Goal: Information Seeking & Learning: Learn about a topic

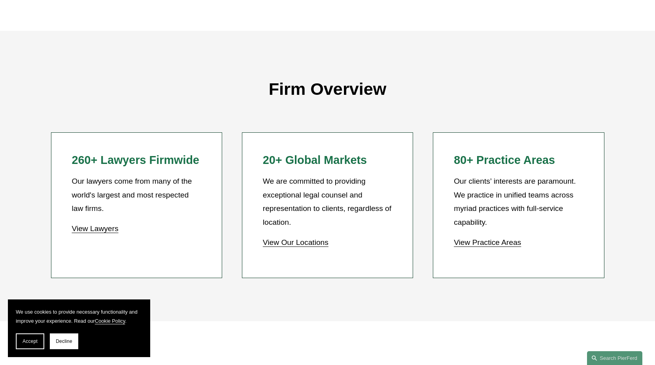
scroll to position [657, 0]
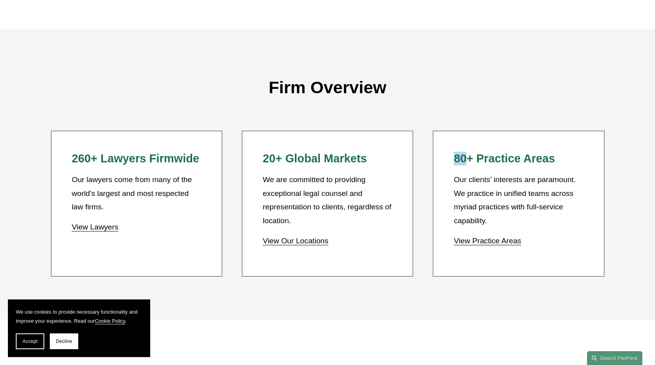
click at [375, 319] on div "Firm Overview 260+ Lawyers Firmwide Our lawyers come from many of the world's l…" at bounding box center [327, 174] width 655 height 291
drag, startPoint x: 375, startPoint y: 319, endPoint x: 378, endPoint y: 315, distance: 4.8
click at [377, 315] on div "Firm Overview 260+ Lawyers Firmwide Our lawyers come from many of the world's l…" at bounding box center [327, 174] width 655 height 291
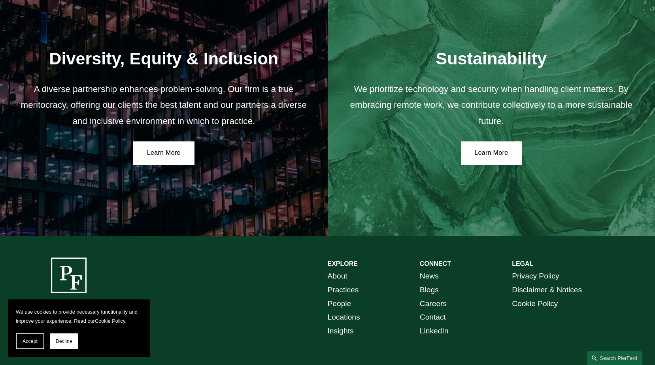
scroll to position [1402, 0]
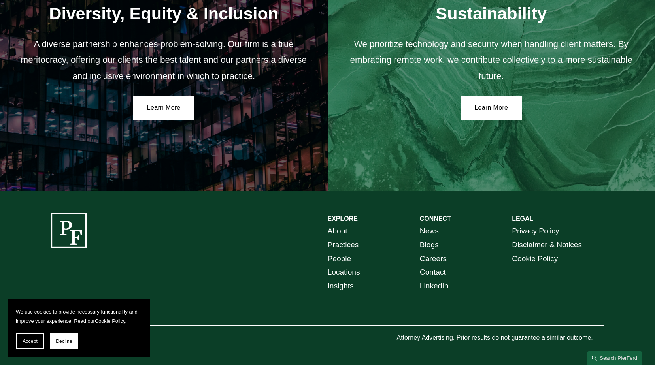
click at [347, 258] on link "People" at bounding box center [340, 259] width 24 height 14
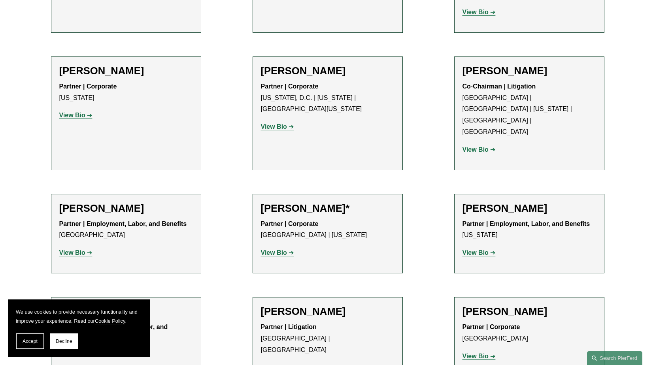
scroll to position [3164, 0]
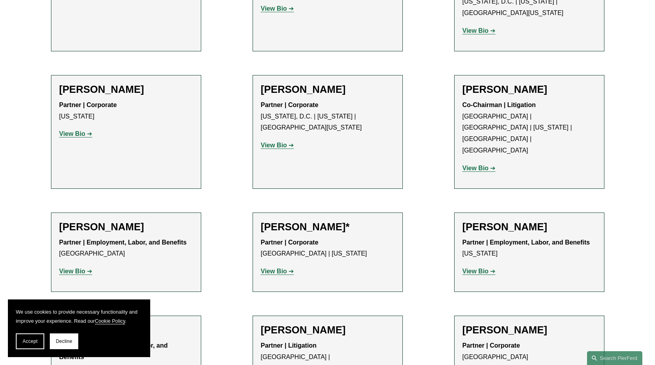
click at [80, 268] on strong "View Bio" at bounding box center [72, 271] width 26 height 7
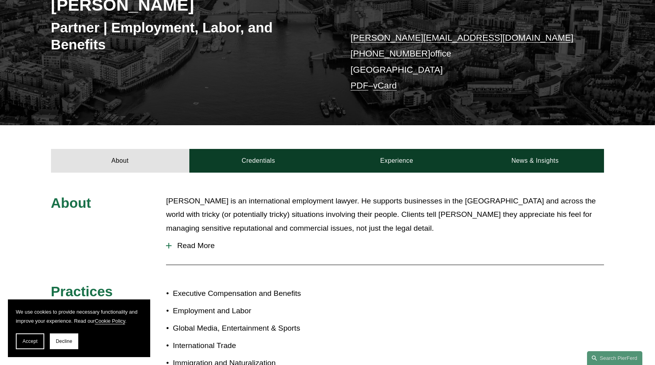
scroll to position [198, 0]
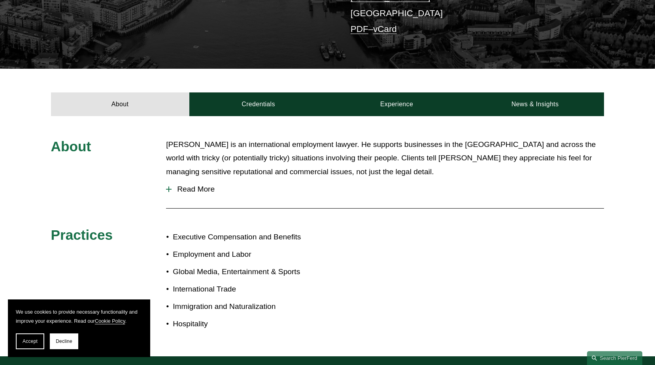
click at [169, 189] on div at bounding box center [169, 190] width 1 height 6
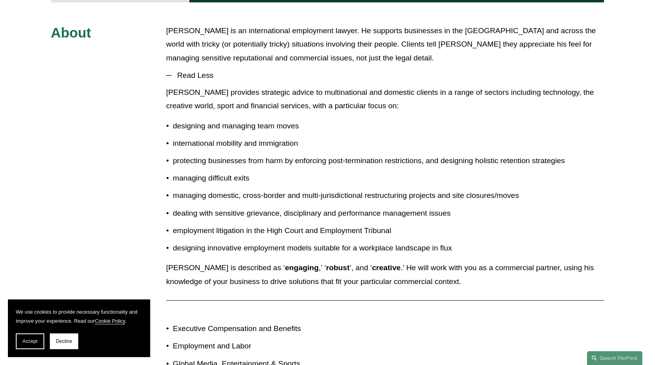
scroll to position [316, 0]
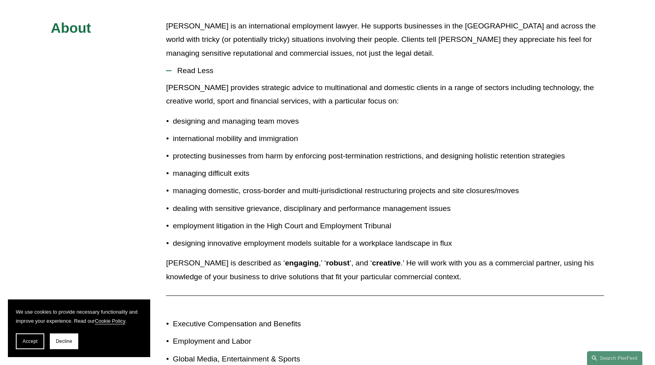
click at [204, 140] on p "international mobility and immigration" at bounding box center [389, 139] width 432 height 14
click at [205, 140] on p "international mobility and immigration" at bounding box center [389, 139] width 432 height 14
click at [206, 140] on p "international mobility and immigration" at bounding box center [389, 139] width 432 height 14
drag, startPoint x: 206, startPoint y: 140, endPoint x: 230, endPoint y: 171, distance: 39.2
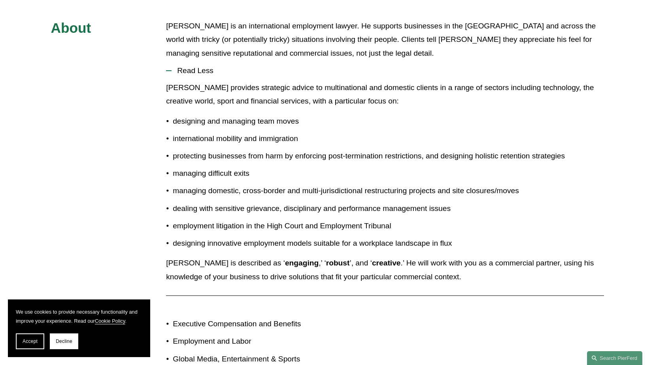
click at [230, 170] on p "managing difficult exits" at bounding box center [389, 174] width 432 height 14
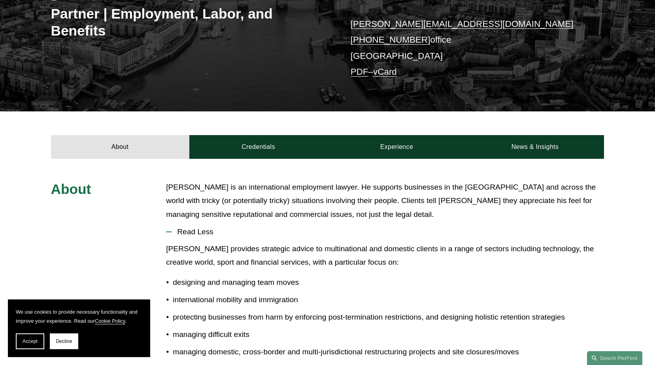
scroll to position [0, 0]
